Goal: Task Accomplishment & Management: Manage account settings

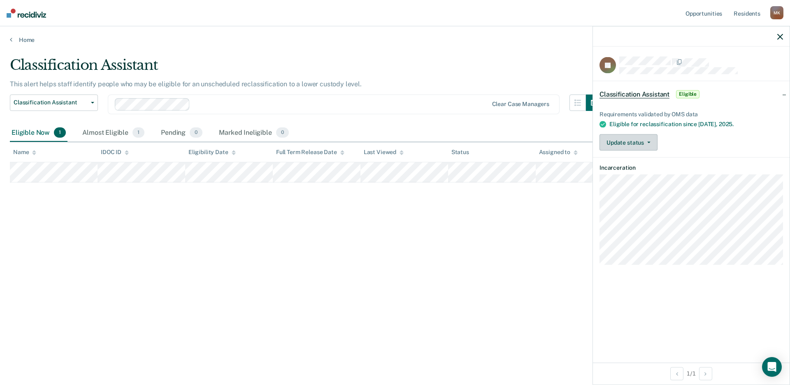
click at [646, 143] on button "Update status" at bounding box center [628, 143] width 58 height 16
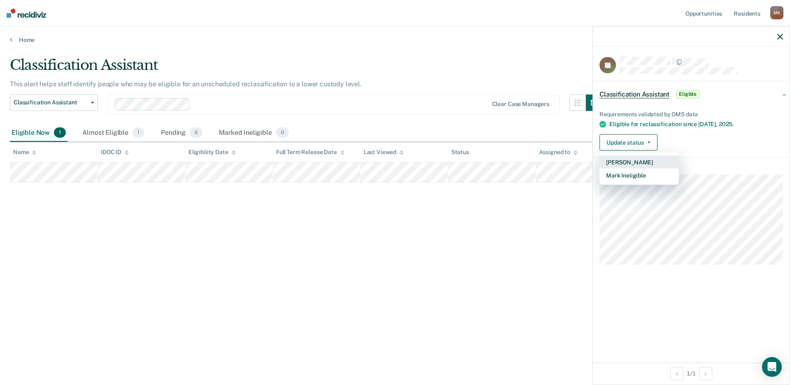
click at [639, 160] on button "[PERSON_NAME]" at bounding box center [638, 162] width 79 height 13
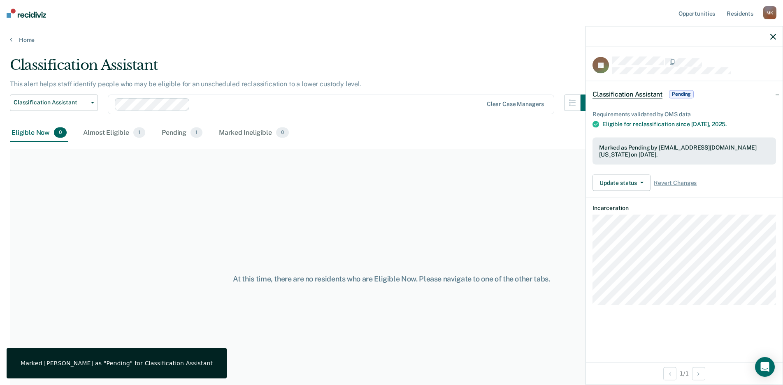
click at [778, 37] on div at bounding box center [684, 36] width 197 height 21
click at [772, 37] on icon "button" at bounding box center [773, 37] width 6 height 6
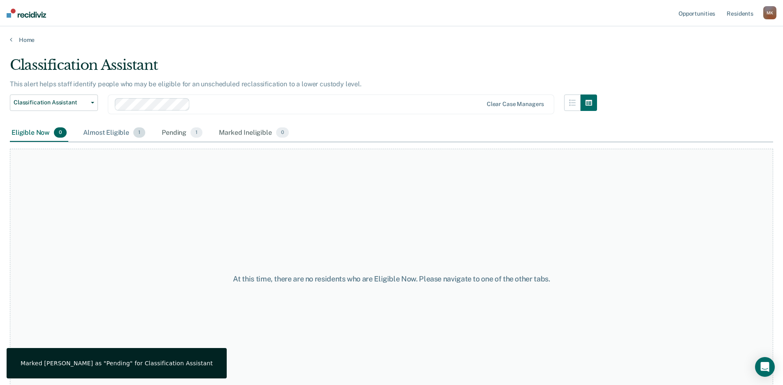
click at [111, 128] on div "Almost Eligible 1" at bounding box center [113, 133] width 65 height 18
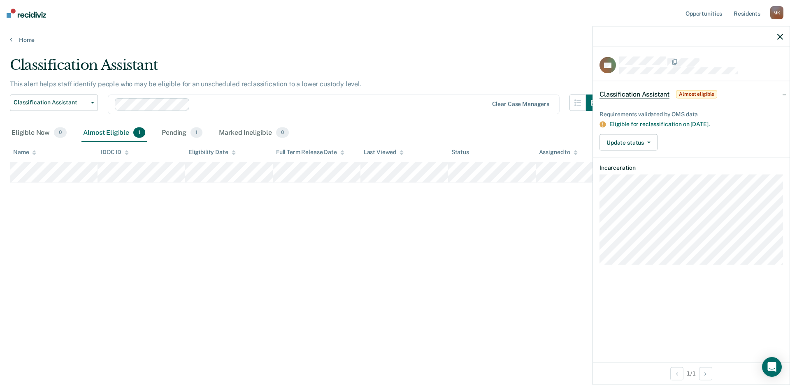
click at [783, 31] on div at bounding box center [691, 36] width 197 height 21
click at [782, 35] on icon "button" at bounding box center [780, 37] width 6 height 6
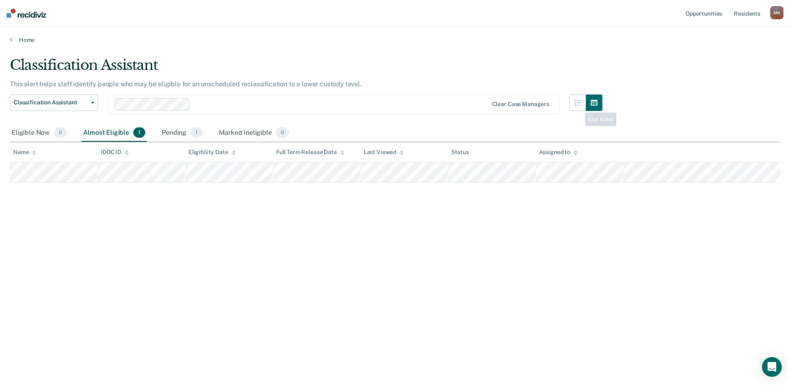
click at [408, 268] on div "Classification Assistant This alert helps staff identify people who may be elig…" at bounding box center [395, 190] width 770 height 267
click at [176, 132] on div "Pending 1" at bounding box center [182, 133] width 44 height 18
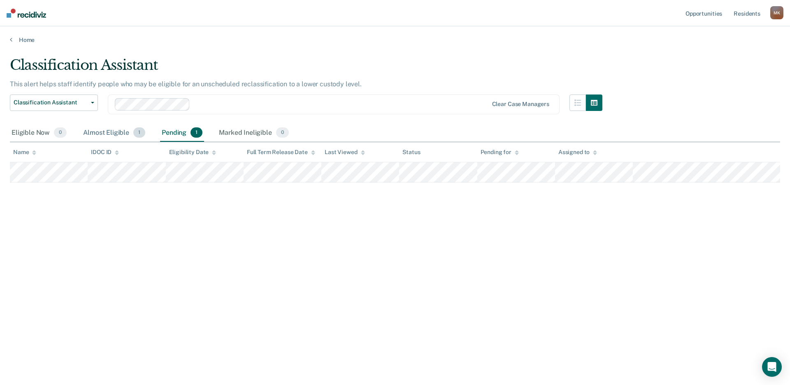
click at [108, 128] on div "Almost Eligible 1" at bounding box center [113, 133] width 65 height 18
